Goal: Task Accomplishment & Management: Complete application form

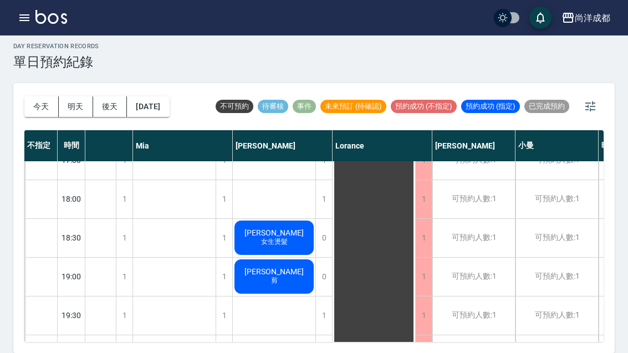
scroll to position [602, 136]
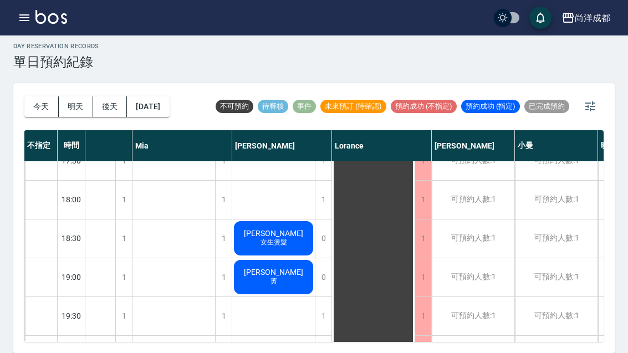
click at [73, 96] on button "明天" at bounding box center [76, 106] width 34 height 20
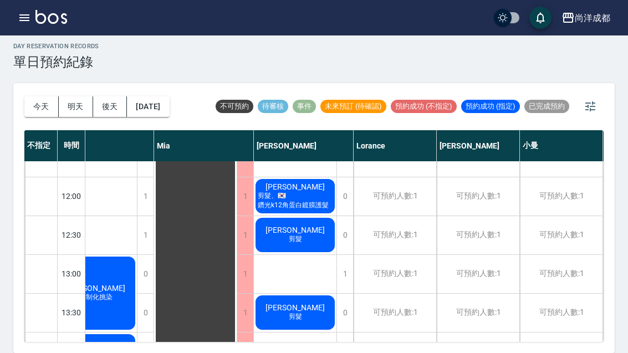
scroll to position [141, 130]
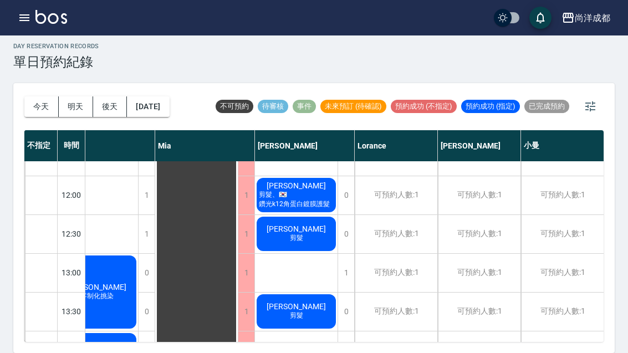
click at [115, 96] on button "後天" at bounding box center [110, 106] width 34 height 20
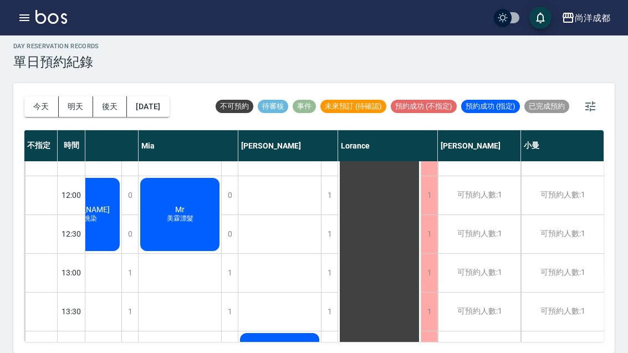
click at [169, 96] on button "[DATE]" at bounding box center [148, 106] width 42 height 20
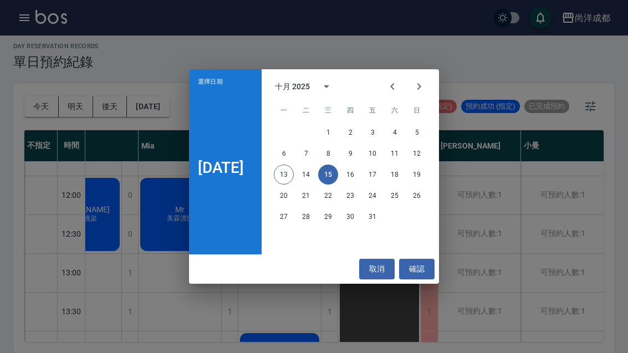
click at [431, 269] on button "確認" at bounding box center [416, 269] width 35 height 20
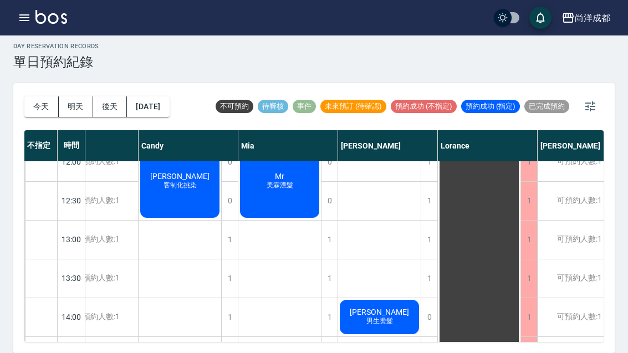
scroll to position [177, 36]
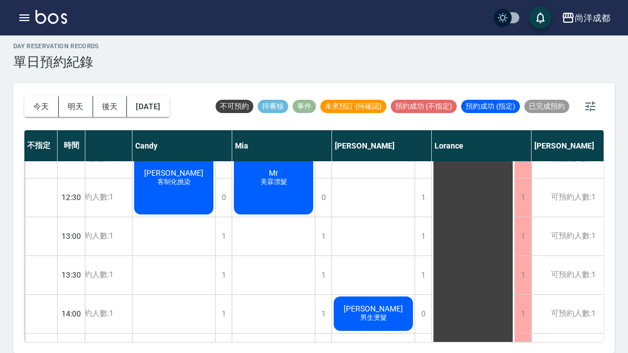
click at [422, 217] on div "1" at bounding box center [422, 236] width 17 height 38
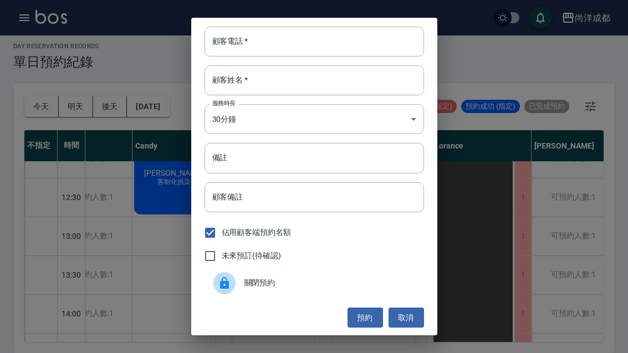
click at [122, 266] on div "顧客電話   * 顧客電話   * 顧客姓名   * 顧客姓名   * 服務時長 30分鐘 1 服務時長 備註 備註 顧客備註 顧客備註 佔用顧客端預約名額 …" at bounding box center [314, 176] width 628 height 353
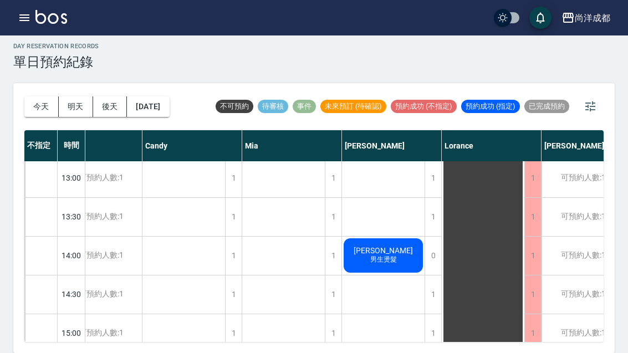
scroll to position [236, 27]
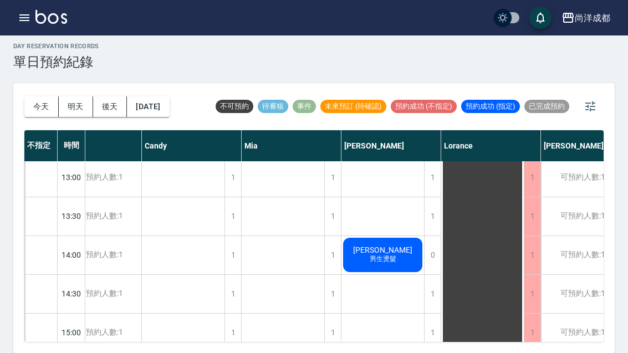
click at [436, 314] on div "1" at bounding box center [432, 333] width 17 height 38
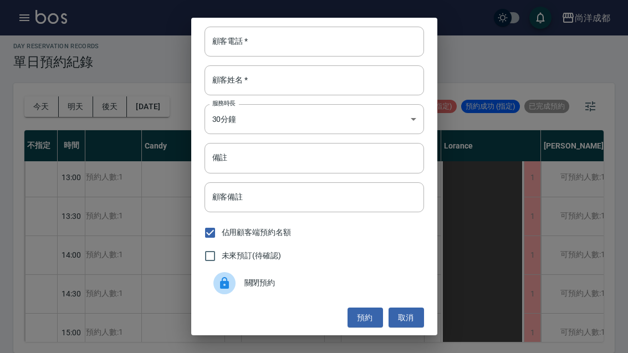
click at [295, 35] on input "顧客電話   *" at bounding box center [313, 42] width 219 height 30
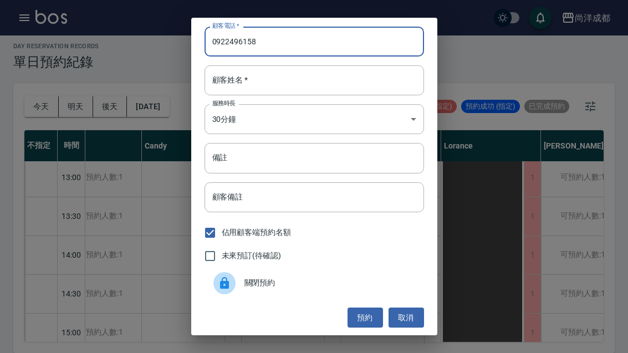
type input "0922496158"
click at [263, 84] on input "顧客姓名   *" at bounding box center [313, 80] width 219 height 30
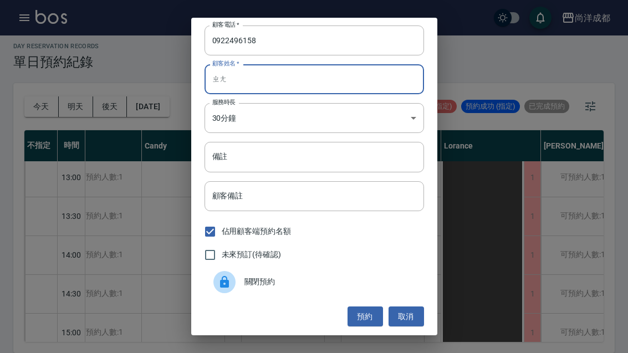
scroll to position [1, 0]
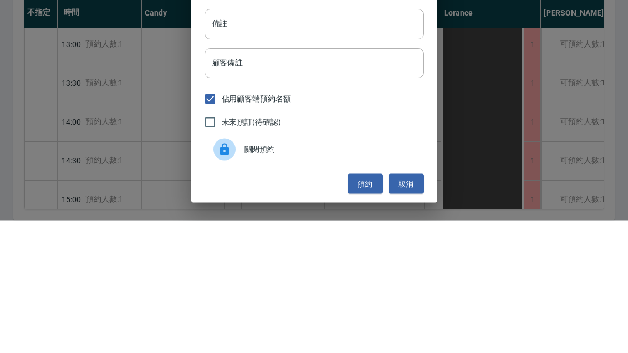
type input "章"
click at [305, 142] on input "備註" at bounding box center [313, 157] width 219 height 30
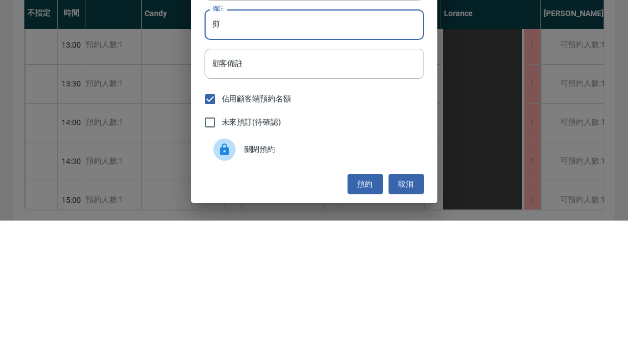
type input "剪"
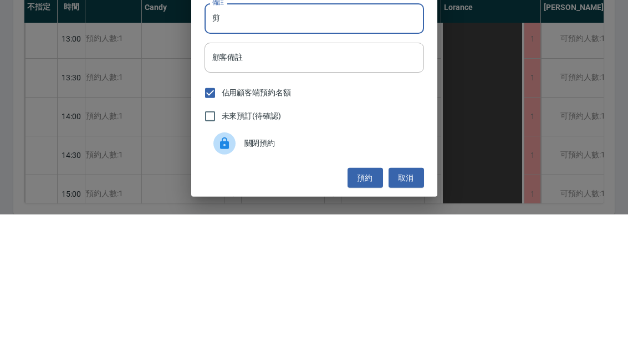
click at [362, 306] on button "預約" at bounding box center [364, 316] width 35 height 20
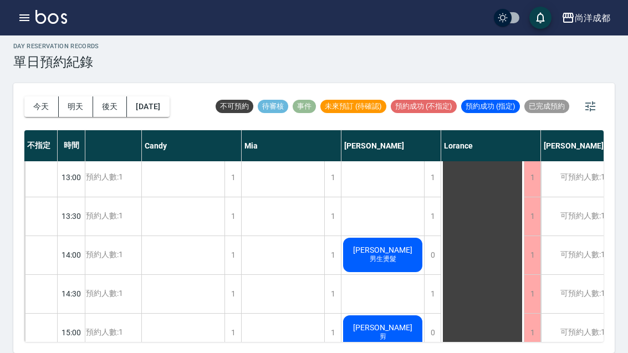
click at [166, 96] on button "[DATE]" at bounding box center [148, 106] width 42 height 20
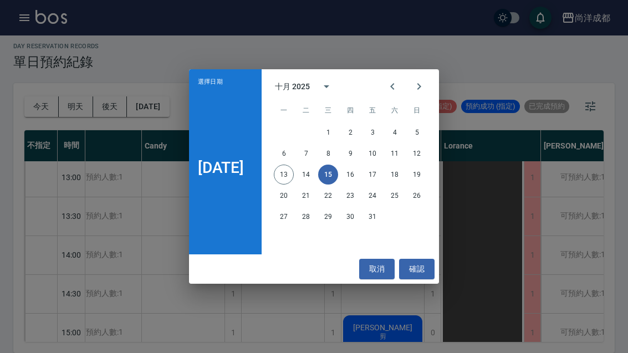
click at [381, 174] on button "17" at bounding box center [372, 175] width 20 height 20
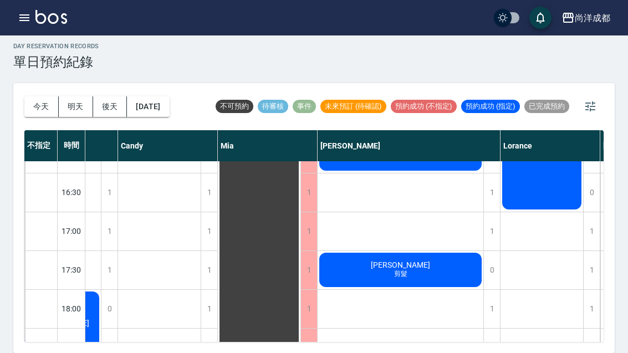
scroll to position [493, 67]
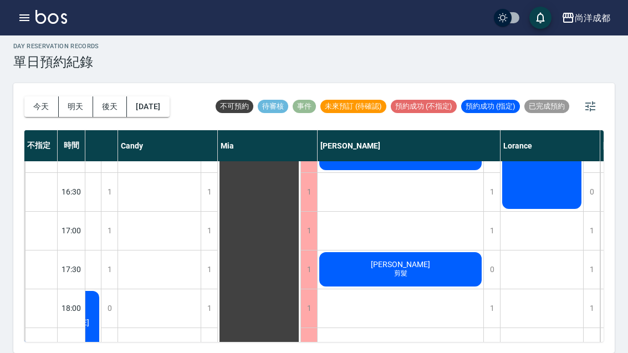
click at [32, 96] on button "今天" at bounding box center [41, 106] width 34 height 20
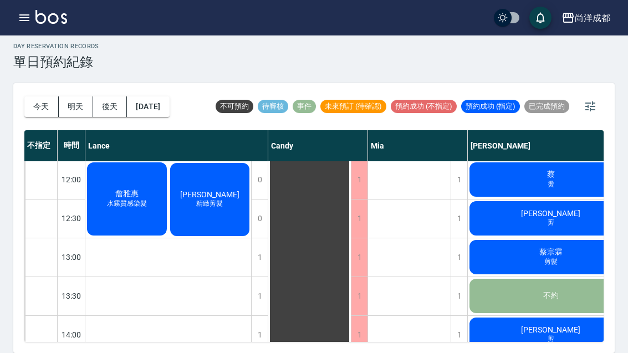
scroll to position [156, 0]
click at [212, 199] on span "精緻剪髮" at bounding box center [209, 203] width 31 height 9
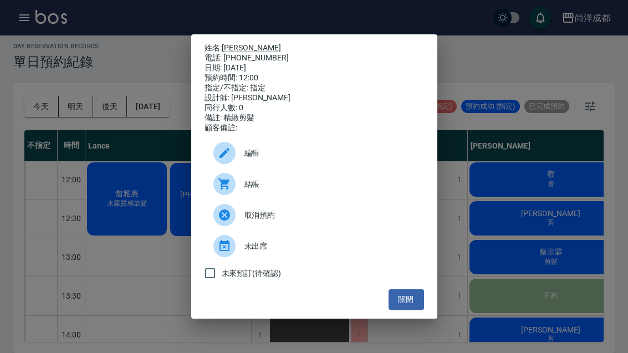
click at [540, 249] on div "姓名: [PERSON_NAME] 電話: [PHONE_NUMBER] 日期: [DATE] 預約時間: 12:00 指定/不指定: 指定 設計師: [PE…" at bounding box center [314, 176] width 628 height 353
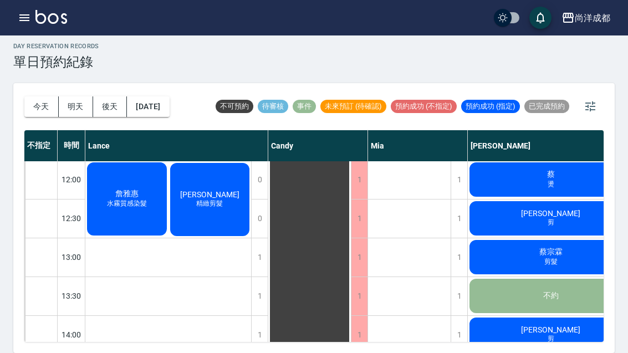
click at [24, 96] on button "今天" at bounding box center [41, 106] width 34 height 20
click at [22, 83] on div "[DATE] [DATE] [DATE] [DATE] 不可預約 待審核 事件 未來預訂 (待確認) 預約成功 (不指定) 預約成功 (指定) 已完成預約 不…" at bounding box center [313, 218] width 601 height 270
click at [28, 96] on button "今天" at bounding box center [41, 106] width 34 height 20
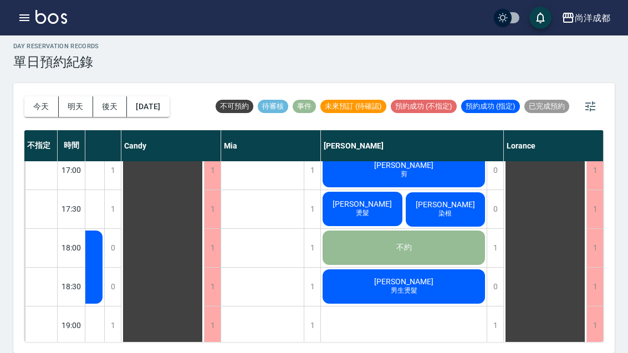
scroll to position [555, 147]
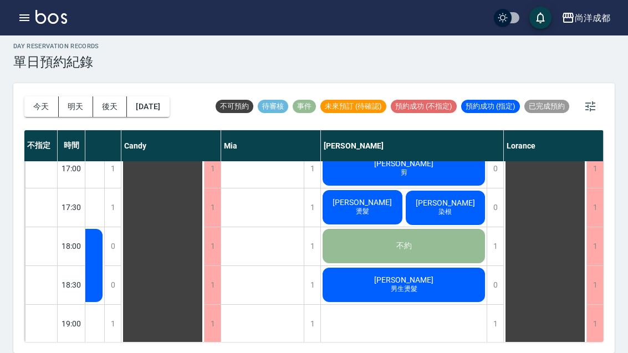
click at [45, 96] on button "今天" at bounding box center [41, 106] width 34 height 20
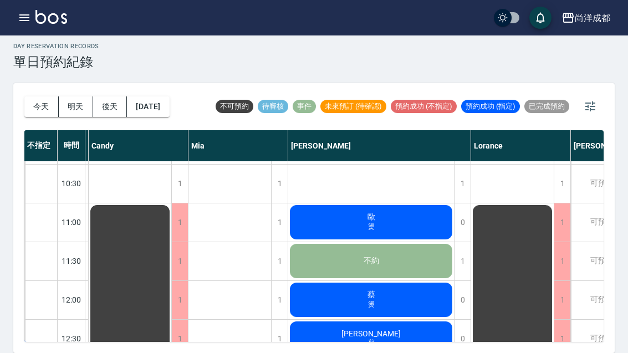
scroll to position [37, 180]
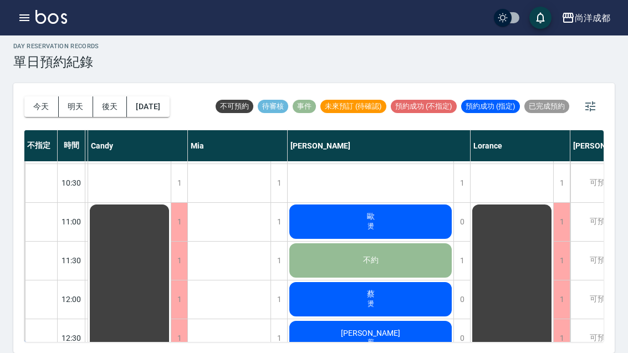
click at [387, 319] on div "[PERSON_NAME] 剪" at bounding box center [370, 338] width 166 height 38
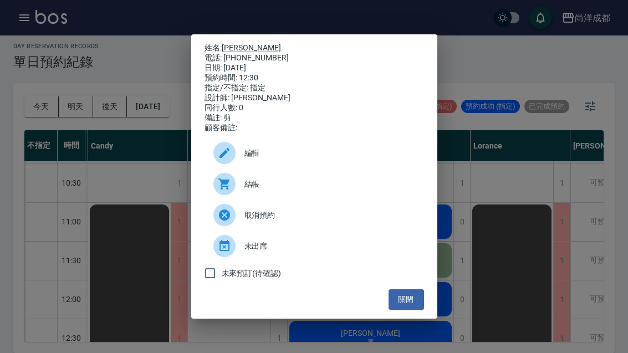
click at [523, 202] on div "姓名: [PERSON_NAME] 電話: [PHONE_NUMBER] 日期: [DATE] 預約時間: 12:30 指定/不指定: 指定 設計師: [PE…" at bounding box center [314, 176] width 628 height 353
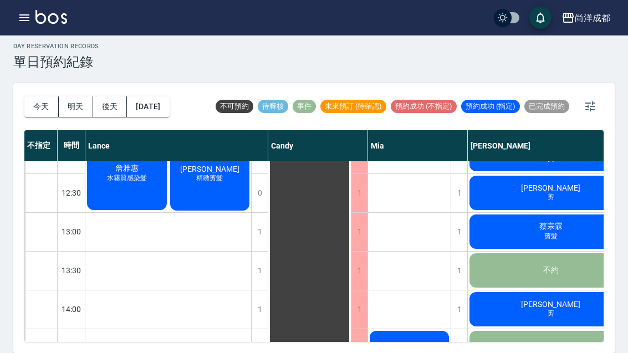
scroll to position [163, 3]
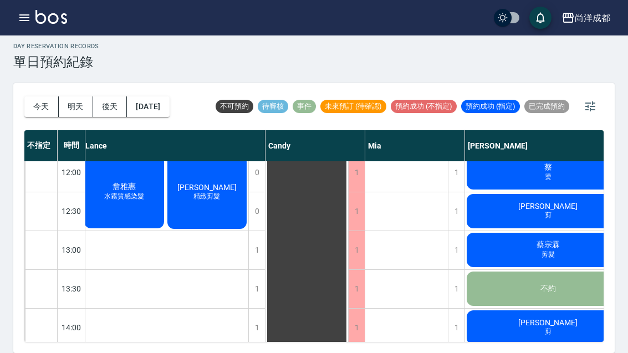
click at [135, 176] on div "[PERSON_NAME]霧質感染髮" at bounding box center [124, 191] width 83 height 76
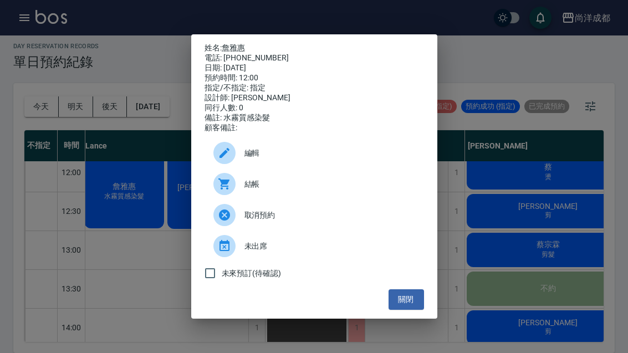
click at [408, 310] on button "關閉" at bounding box center [405, 299] width 35 height 20
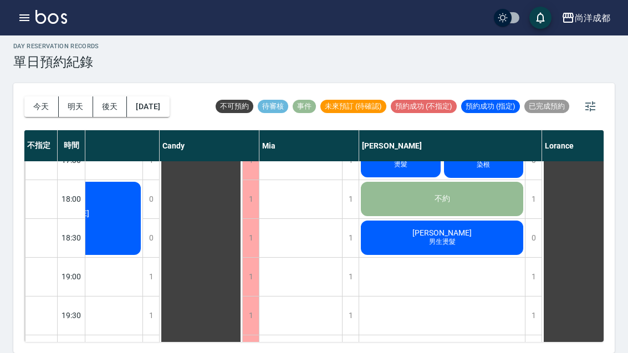
scroll to position [602, 109]
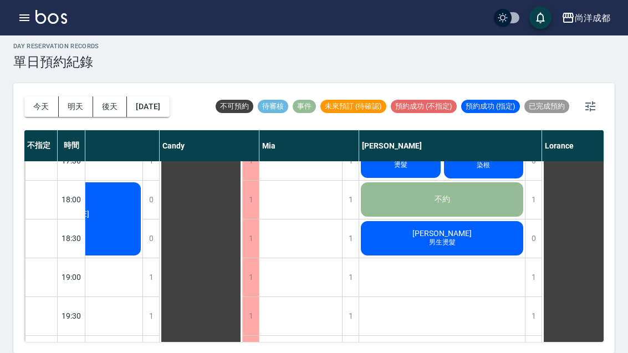
click at [30, 24] on button "button" at bounding box center [24, 18] width 22 height 22
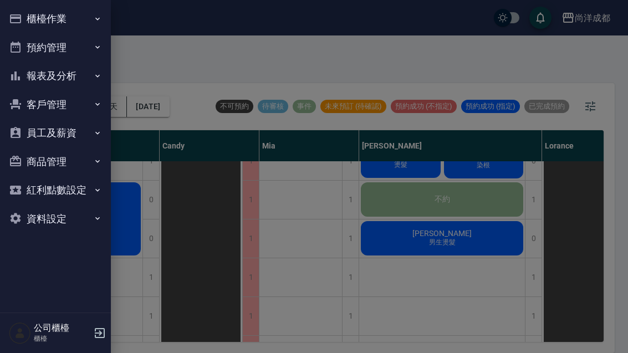
click at [96, 101] on icon "button" at bounding box center [97, 104] width 9 height 9
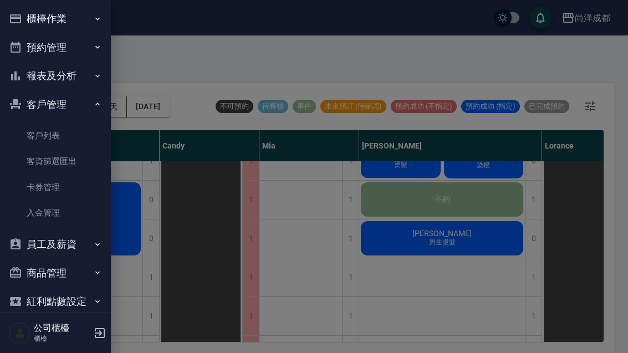
click at [34, 138] on link "客戶列表" at bounding box center [55, 135] width 102 height 25
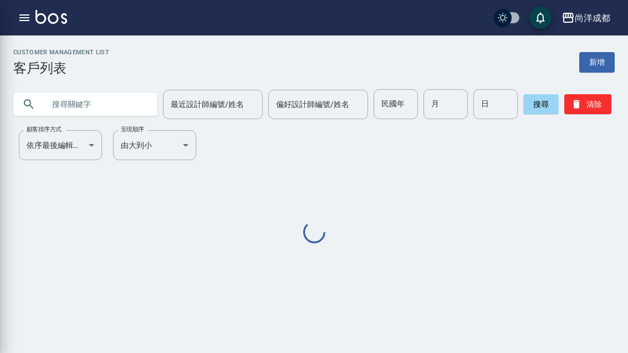
scroll to position [35, 0]
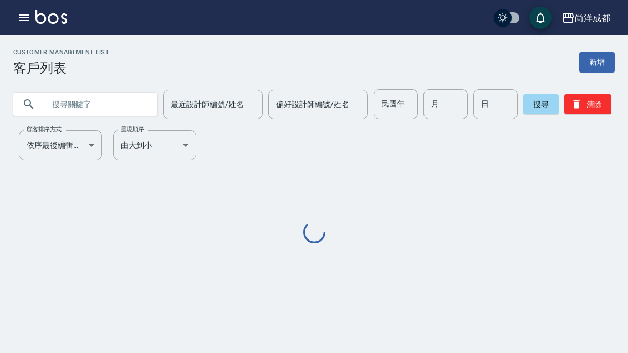
click at [64, 89] on input "text" at bounding box center [96, 104] width 104 height 30
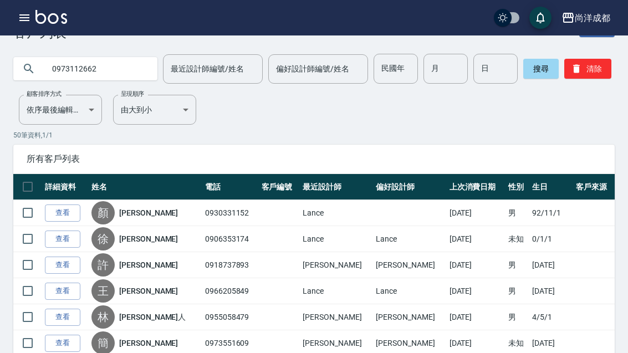
type input "0973112662"
click at [526, 74] on button "搜尋" at bounding box center [540, 69] width 35 height 20
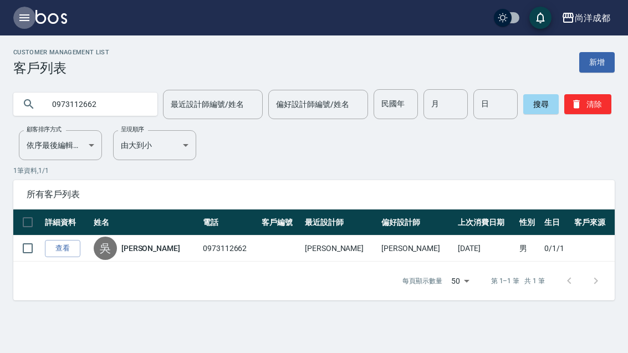
click at [22, 21] on icon "button" at bounding box center [24, 17] width 10 height 7
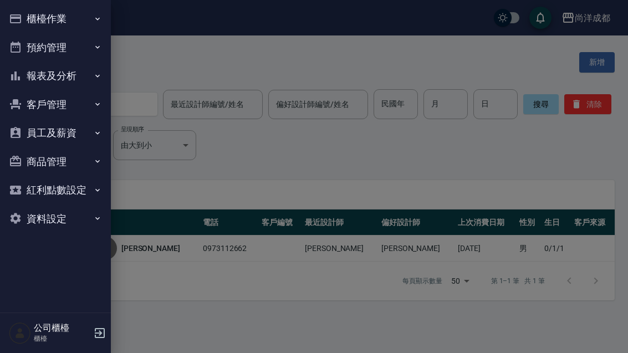
click at [37, 48] on button "預約管理" at bounding box center [55, 47] width 102 height 29
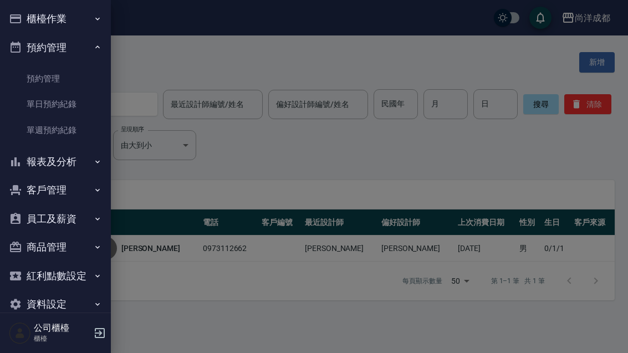
click at [39, 106] on link "單日預約紀錄" at bounding box center [55, 103] width 102 height 25
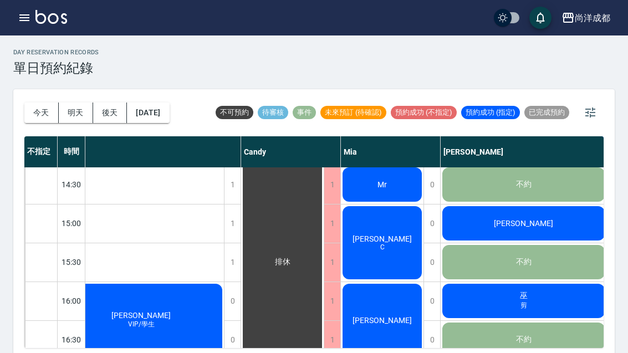
scroll to position [330, 25]
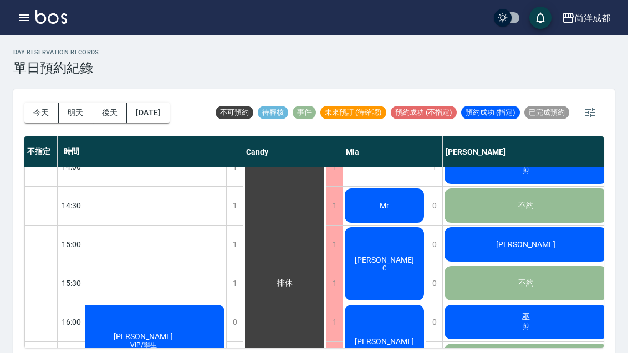
click at [30, 49] on h2 "day Reservation records" at bounding box center [56, 52] width 86 height 7
click at [36, 64] on h3 "單日預約紀錄" at bounding box center [56, 68] width 86 height 16
click at [32, 55] on h2 "day Reservation records" at bounding box center [56, 52] width 86 height 7
click at [20, 59] on div "day Reservation records 單日預約紀錄" at bounding box center [56, 62] width 86 height 27
click at [27, 14] on icon "button" at bounding box center [24, 17] width 13 height 13
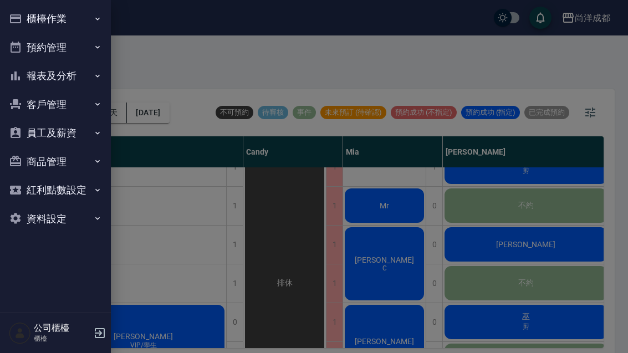
click at [27, 13] on button "櫃檯作業" at bounding box center [55, 18] width 102 height 29
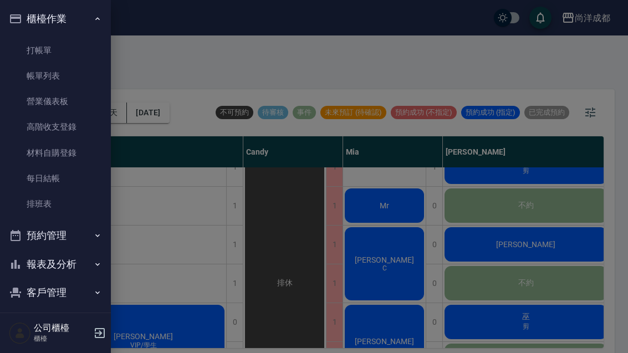
click at [81, 290] on button "客戶管理" at bounding box center [55, 292] width 102 height 29
click at [100, 281] on button "客戶管理" at bounding box center [55, 292] width 102 height 29
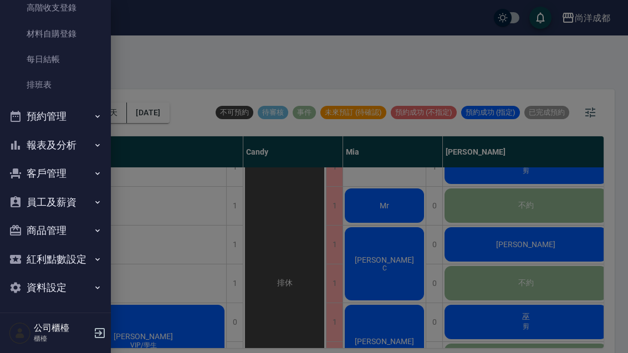
scroll to position [119, 0]
click at [101, 175] on icon "button" at bounding box center [97, 173] width 9 height 9
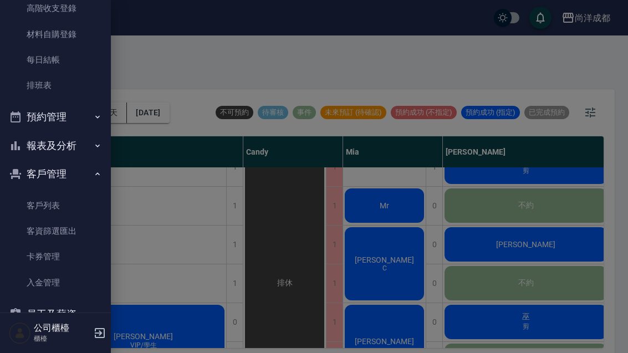
click at [54, 198] on link "客戶列表" at bounding box center [55, 205] width 102 height 25
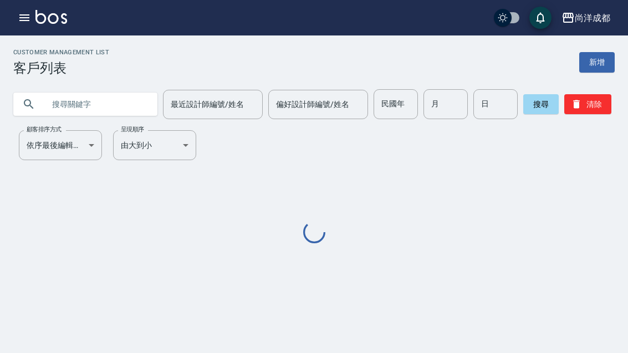
click at [98, 105] on input "text" at bounding box center [96, 104] width 104 height 30
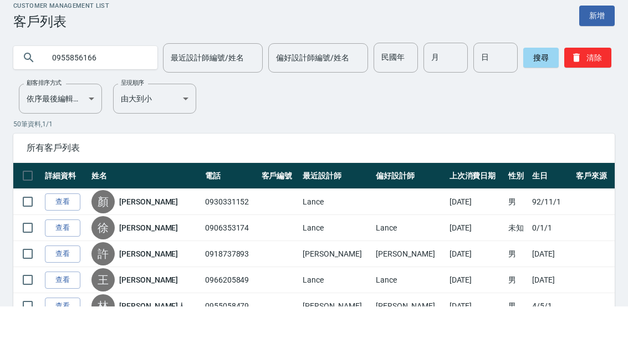
type input "0955856166"
click at [530, 94] on button "搜尋" at bounding box center [540, 104] width 35 height 20
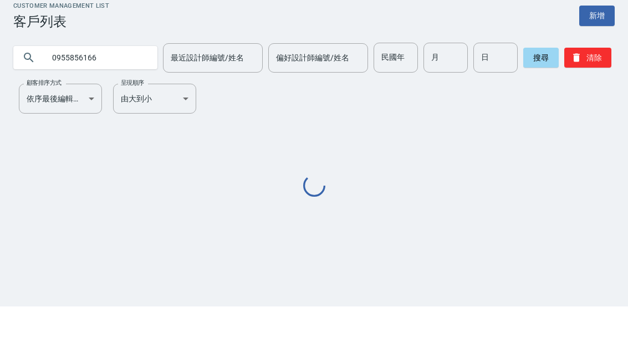
scroll to position [35, 0]
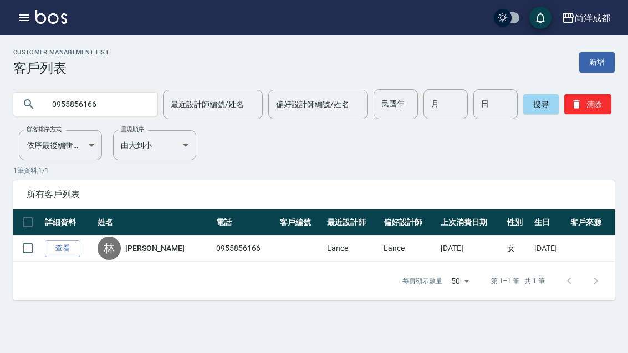
click at [6, 20] on div "尚洋成都 登出" at bounding box center [314, 17] width 628 height 35
click at [30, 19] on icon "button" at bounding box center [24, 17] width 13 height 13
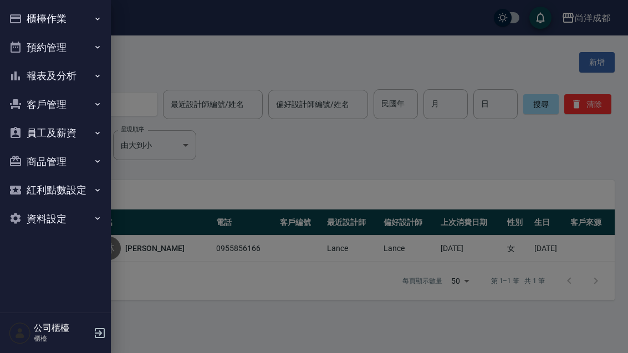
click at [89, 47] on button "預約管理" at bounding box center [55, 47] width 102 height 29
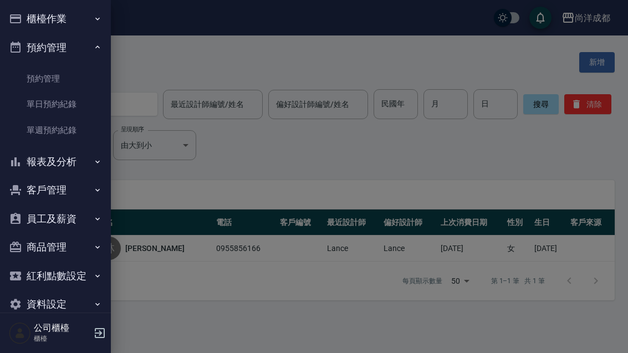
click at [76, 111] on link "單日預約紀錄" at bounding box center [55, 103] width 102 height 25
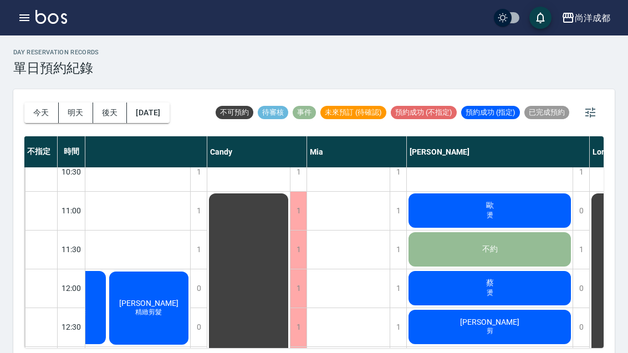
scroll to position [55, 61]
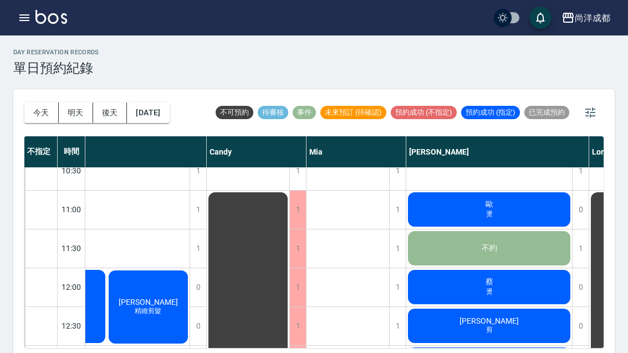
click at [522, 352] on html "尚洋成都 登出 櫃檯作業 打帳單 帳單列表 營業儀表板 高階收支登錄 材料自購登錄 每日結帳 排班表 預約管理 預約管理 單日預約紀錄 單週預約紀錄 報表及分…" at bounding box center [314, 179] width 628 height 359
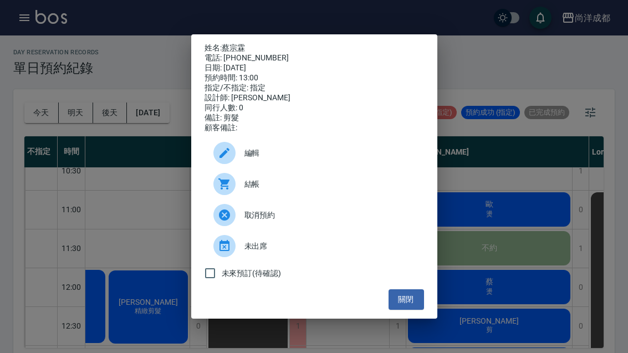
click at [556, 233] on div "姓名: [PERSON_NAME] 電話: [PHONE_NUMBER] 日期: [DATE] 預約時間: 13:00 指定/不指定: 指定 設計師: [PE…" at bounding box center [314, 176] width 628 height 353
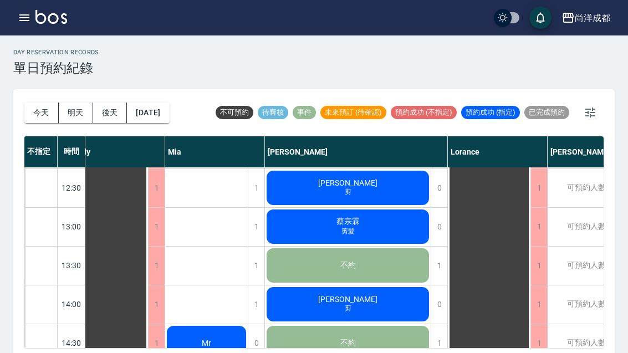
scroll to position [191, 198]
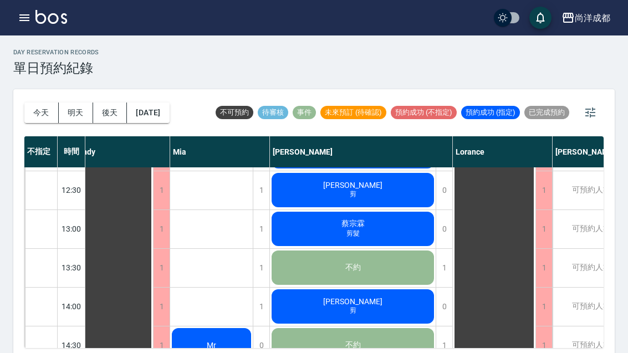
click at [394, 295] on div "[PERSON_NAME]" at bounding box center [353, 306] width 166 height 38
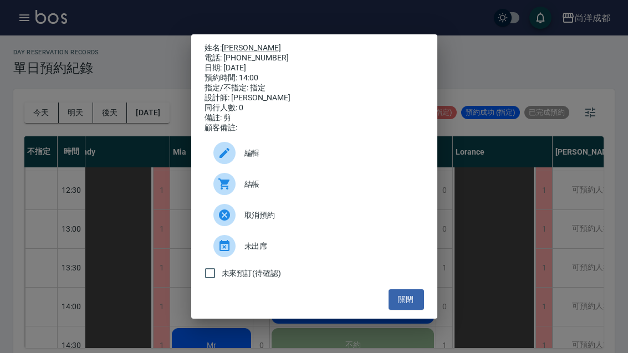
click at [409, 304] on button "關閉" at bounding box center [405, 299] width 35 height 20
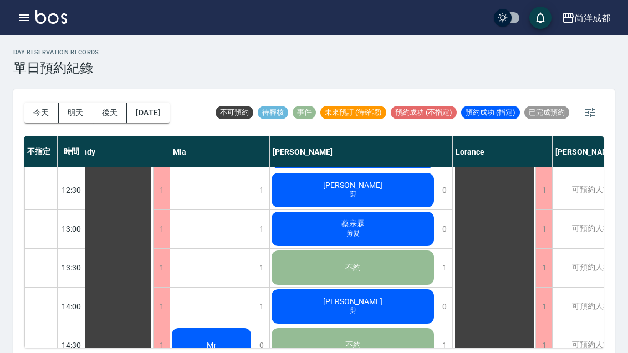
click at [47, 112] on button "今天" at bounding box center [41, 112] width 34 height 20
click at [22, 61] on h3 "單日預約紀錄" at bounding box center [56, 68] width 86 height 16
click at [25, 58] on div "day Reservation records 單日預約紀錄" at bounding box center [56, 62] width 86 height 27
click at [28, 57] on div "day Reservation records 單日預約紀錄" at bounding box center [56, 62] width 86 height 27
click at [32, 53] on h2 "day Reservation records" at bounding box center [56, 52] width 86 height 7
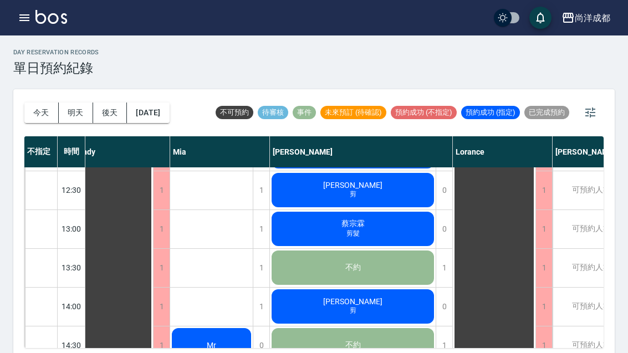
click at [27, 52] on h2 "day Reservation records" at bounding box center [56, 52] width 86 height 7
click at [78, 49] on h2 "day Reservation records" at bounding box center [56, 52] width 86 height 7
click at [77, 49] on h2 "day Reservation records" at bounding box center [56, 52] width 86 height 7
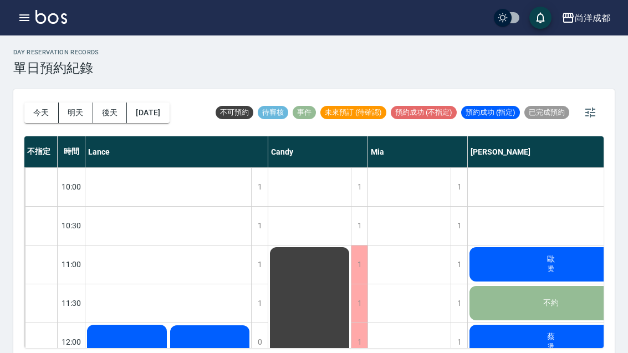
click at [30, 15] on icon "button" at bounding box center [24, 17] width 13 height 13
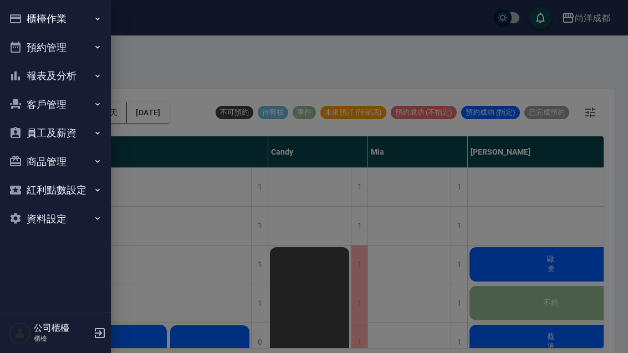
click at [84, 11] on button "櫃檯作業" at bounding box center [55, 18] width 102 height 29
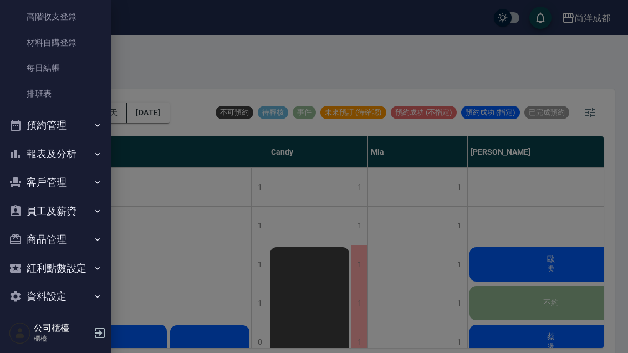
scroll to position [112, 0]
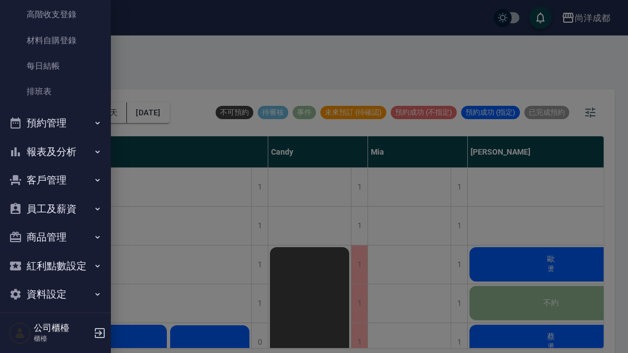
click at [62, 183] on button "客戶管理" at bounding box center [55, 180] width 102 height 29
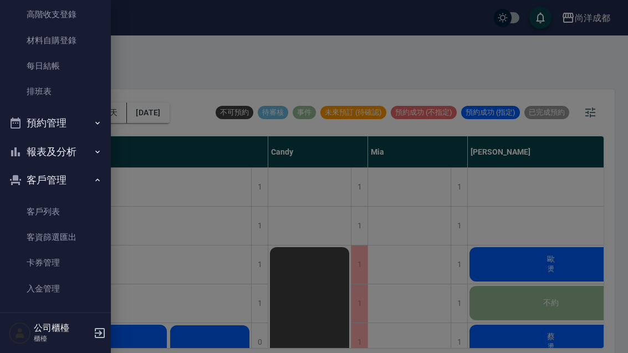
click at [54, 206] on link "客戶列表" at bounding box center [55, 211] width 102 height 25
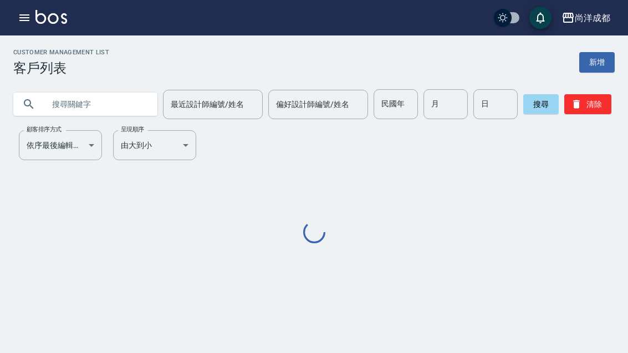
click at [114, 107] on input "text" at bounding box center [96, 104] width 104 height 30
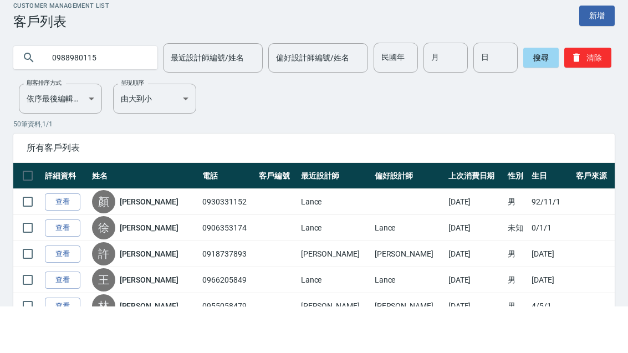
type input "0988980115"
click at [530, 94] on button "搜尋" at bounding box center [540, 104] width 35 height 20
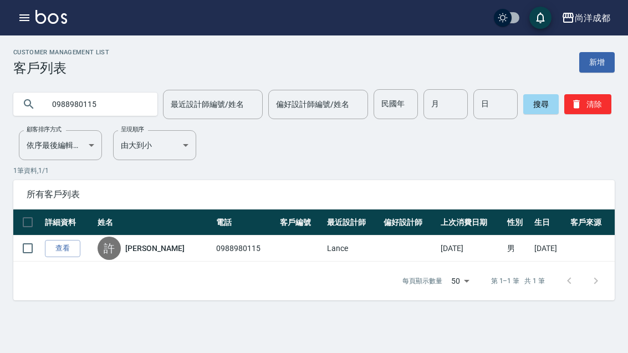
click at [27, 23] on icon "button" at bounding box center [24, 17] width 13 height 13
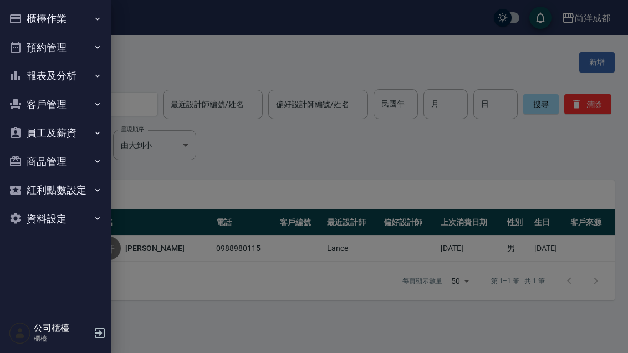
click at [64, 48] on button "預約管理" at bounding box center [55, 47] width 102 height 29
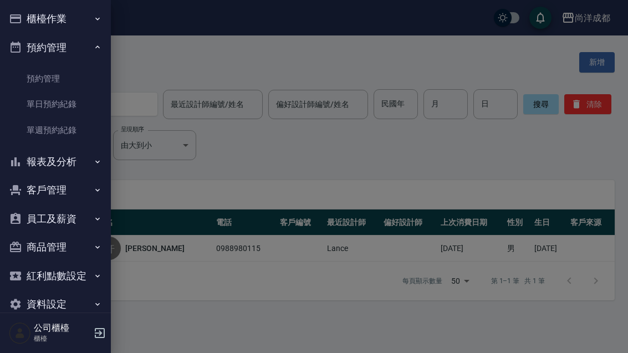
click at [60, 105] on link "單日預約紀錄" at bounding box center [55, 103] width 102 height 25
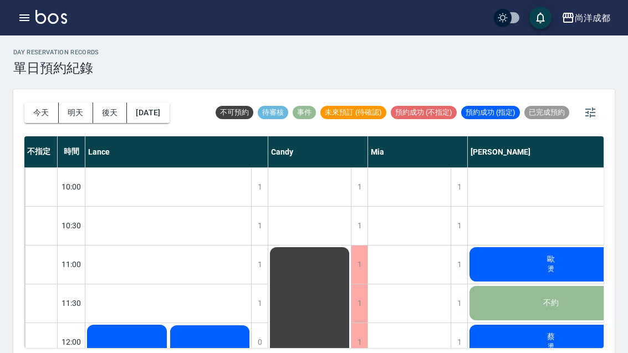
click at [166, 115] on button "[DATE]" at bounding box center [148, 112] width 42 height 20
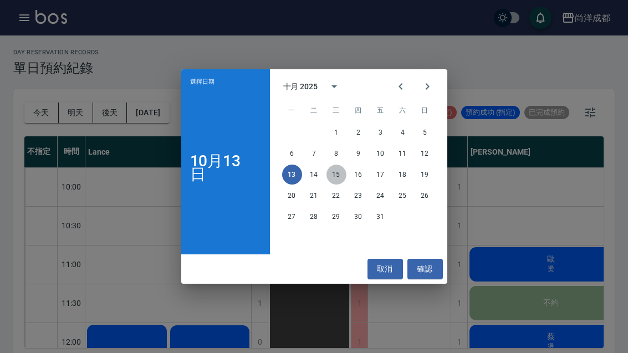
click at [340, 176] on button "15" at bounding box center [336, 175] width 20 height 20
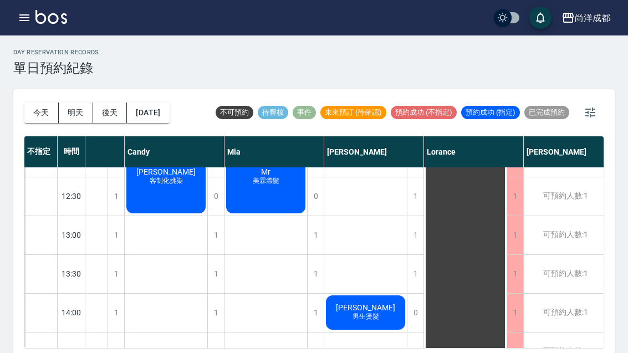
scroll to position [184, 61]
click at [409, 273] on div "1" at bounding box center [414, 274] width 17 height 38
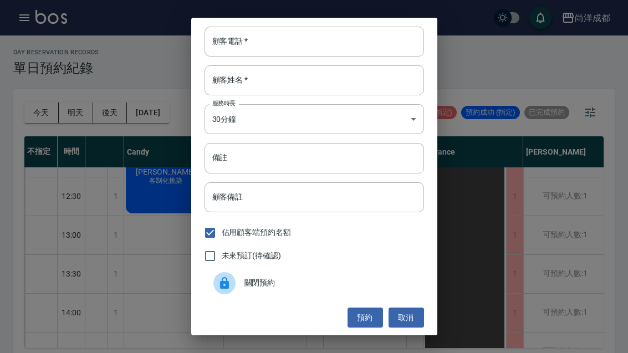
click at [336, 42] on input "顧客電話   *" at bounding box center [313, 42] width 219 height 30
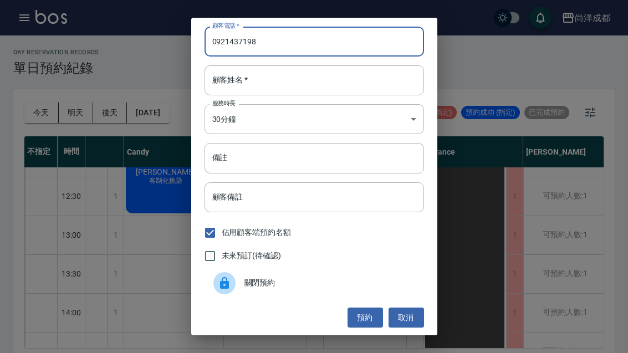
type input "0921437198"
click at [326, 88] on input "顧客姓名   *" at bounding box center [313, 80] width 219 height 30
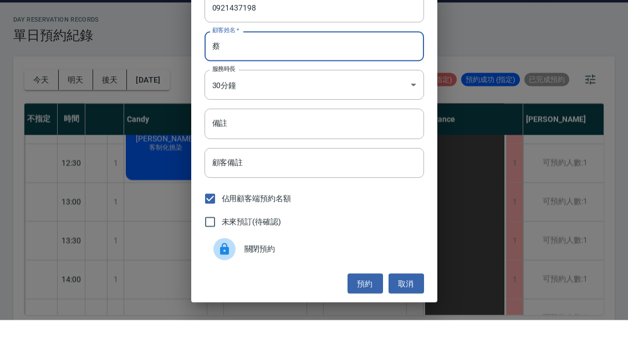
scroll to position [0, 0]
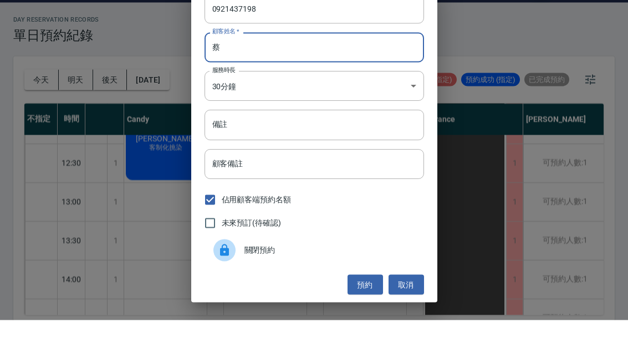
type input "蔡"
click at [348, 143] on input "備註" at bounding box center [313, 158] width 219 height 30
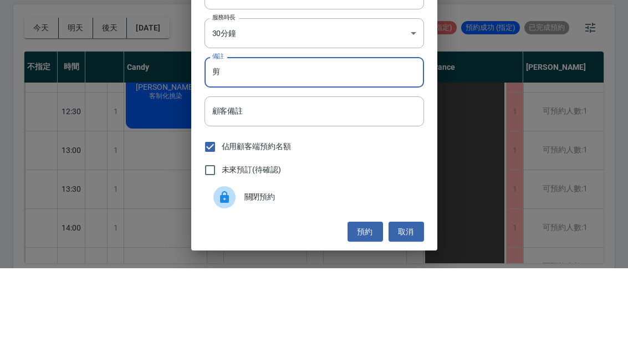
scroll to position [1, 0]
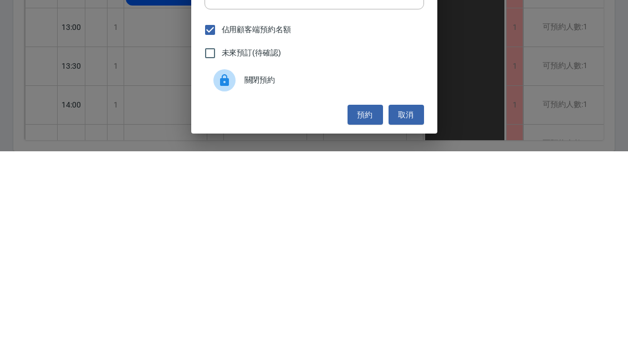
type input "剪"
click at [363, 306] on button "預約" at bounding box center [364, 316] width 35 height 20
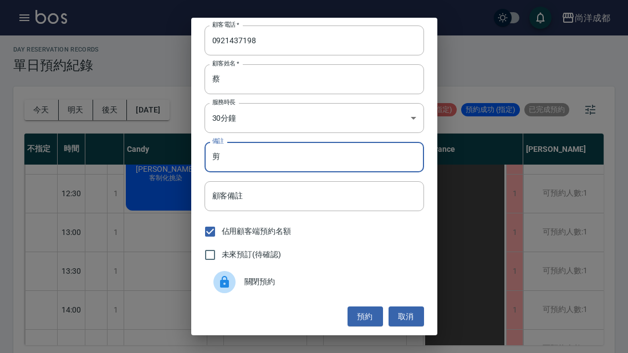
scroll to position [0, 0]
